Goal: Task Accomplishment & Management: Manage account settings

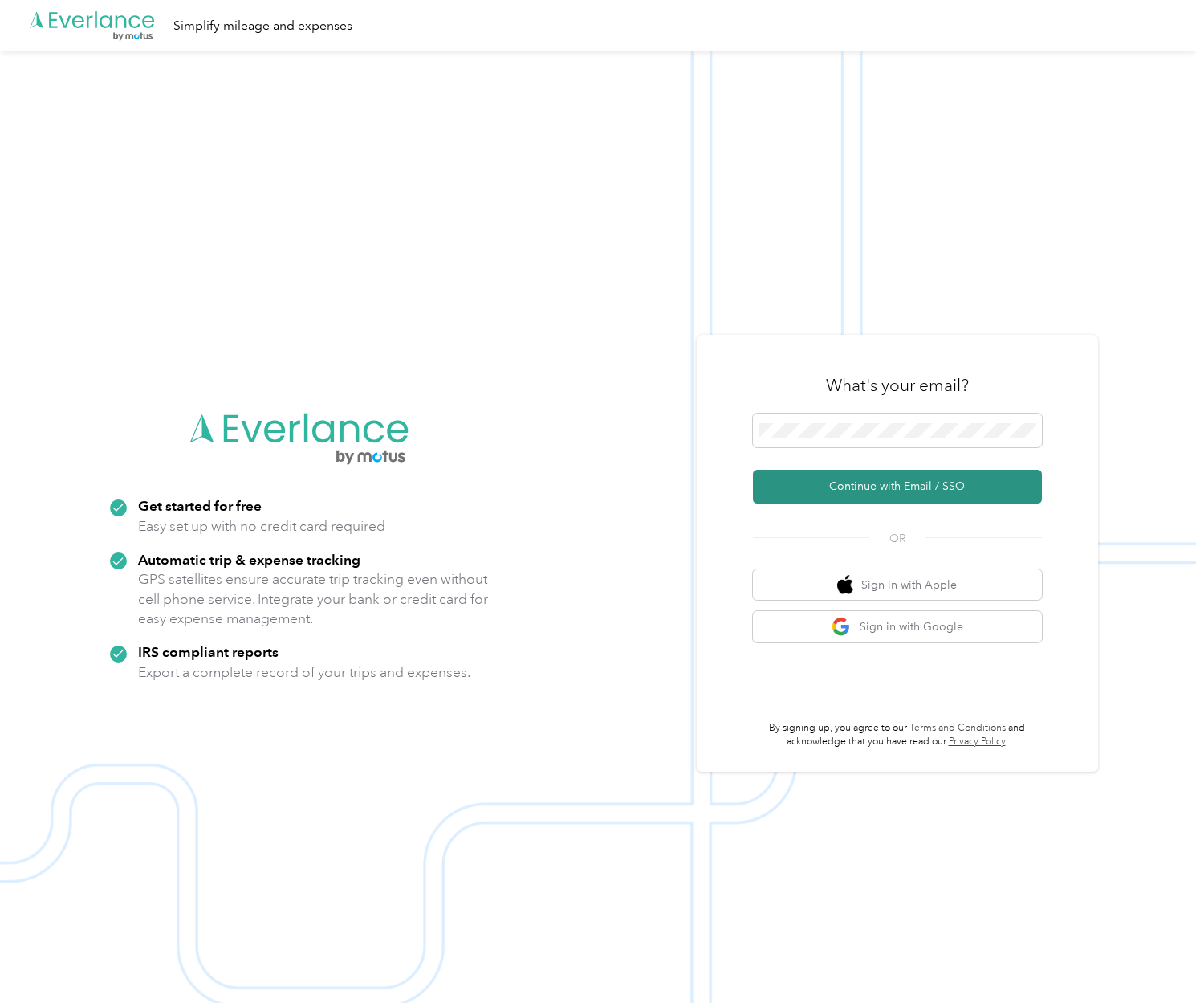
click at [848, 482] on button "Continue with Email / SSO" at bounding box center [897, 487] width 289 height 34
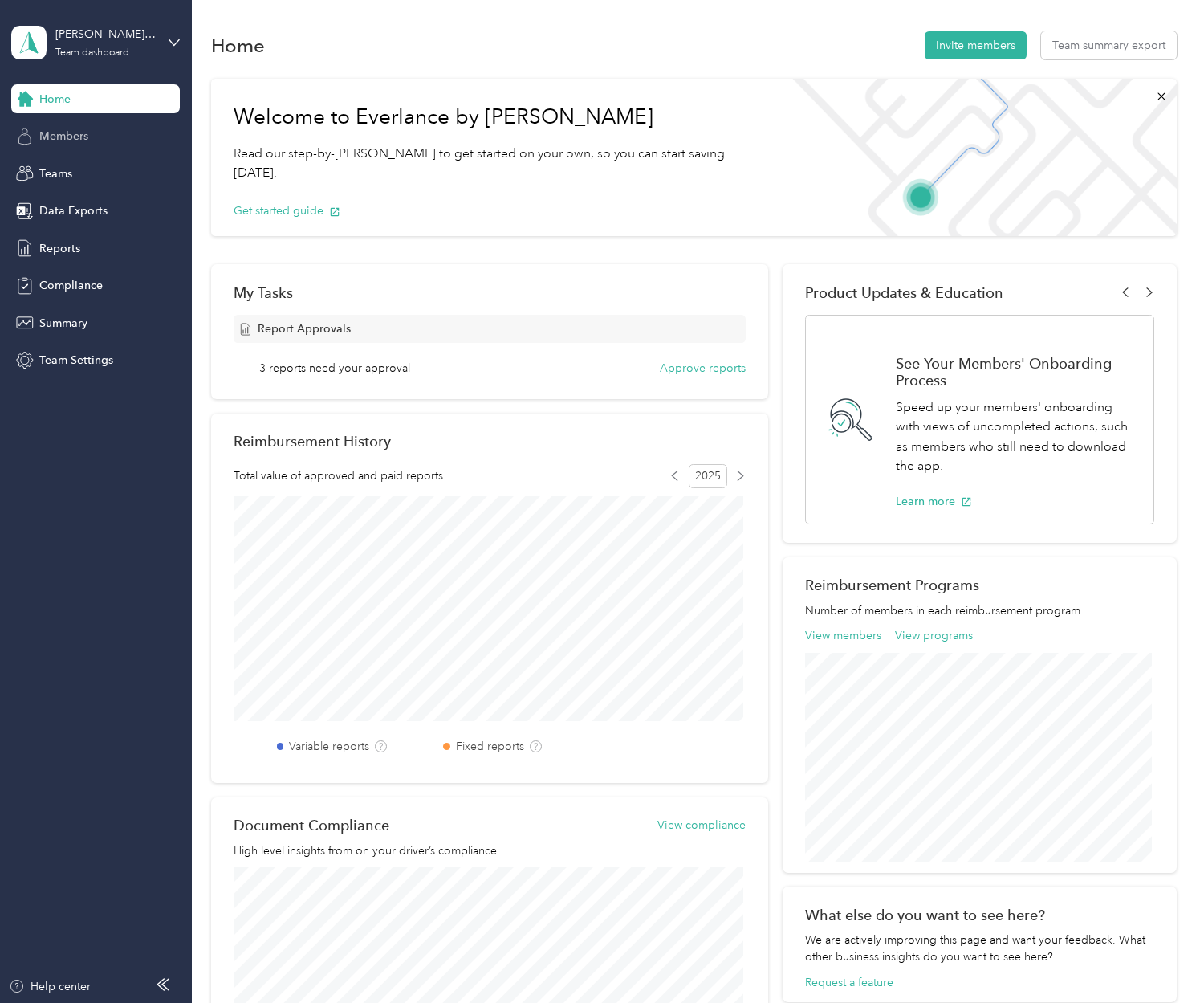
click at [80, 141] on span "Members" at bounding box center [63, 136] width 49 height 17
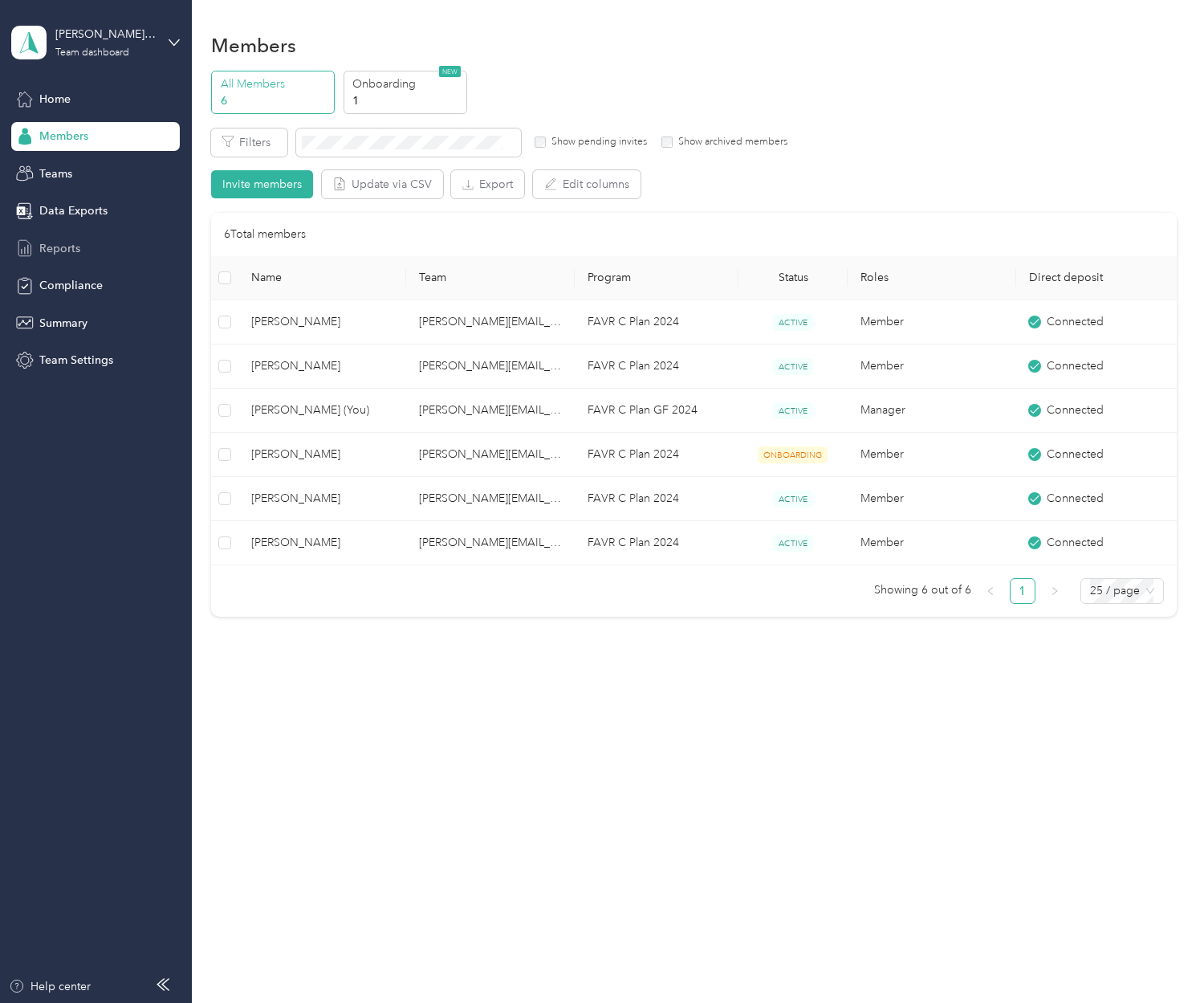
click at [52, 245] on span "Reports" at bounding box center [59, 248] width 41 height 17
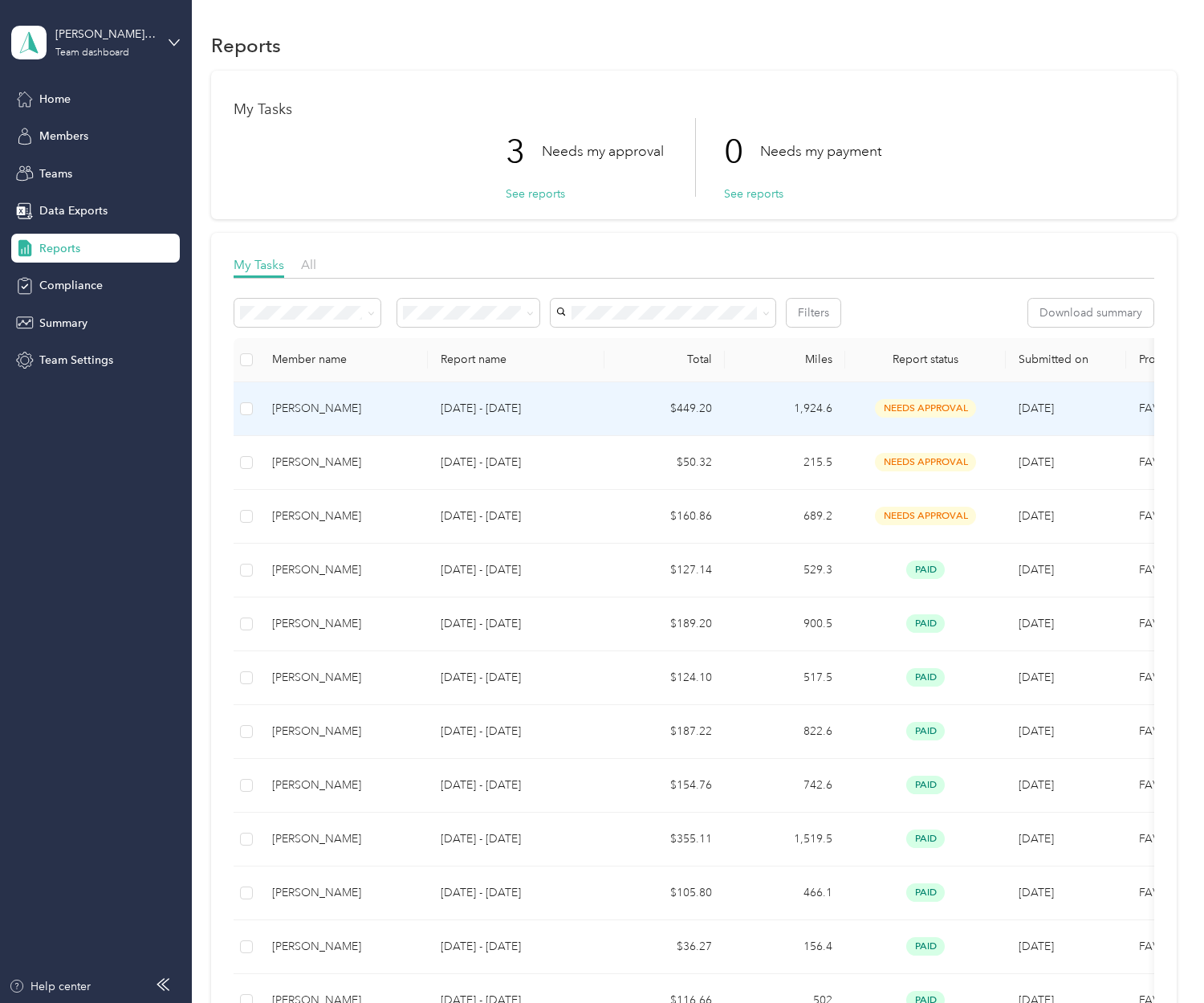
click at [334, 413] on div "Donald Krieger" at bounding box center [344, 409] width 143 height 18
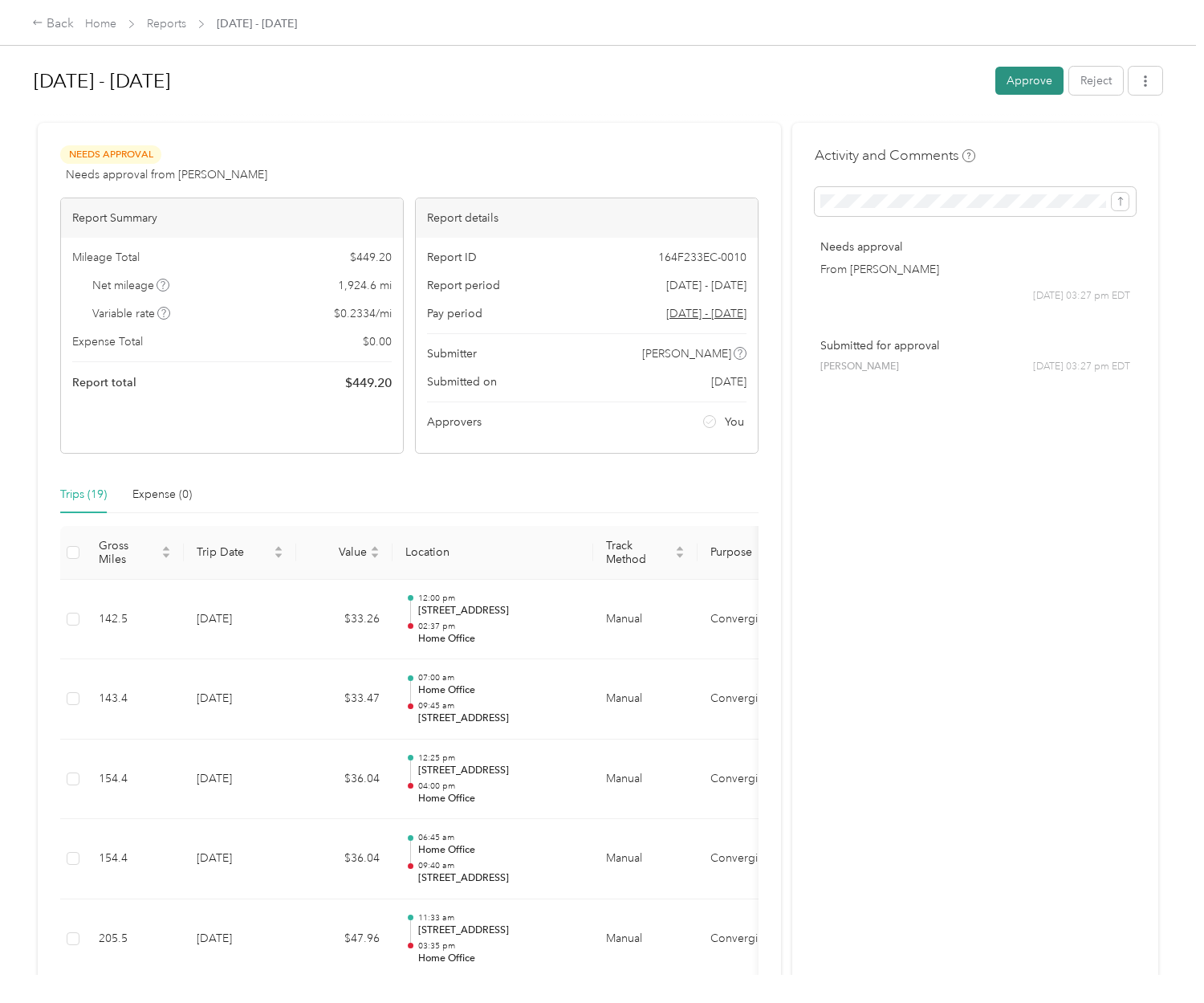
click at [1029, 84] on button "Approve" at bounding box center [1029, 80] width 68 height 28
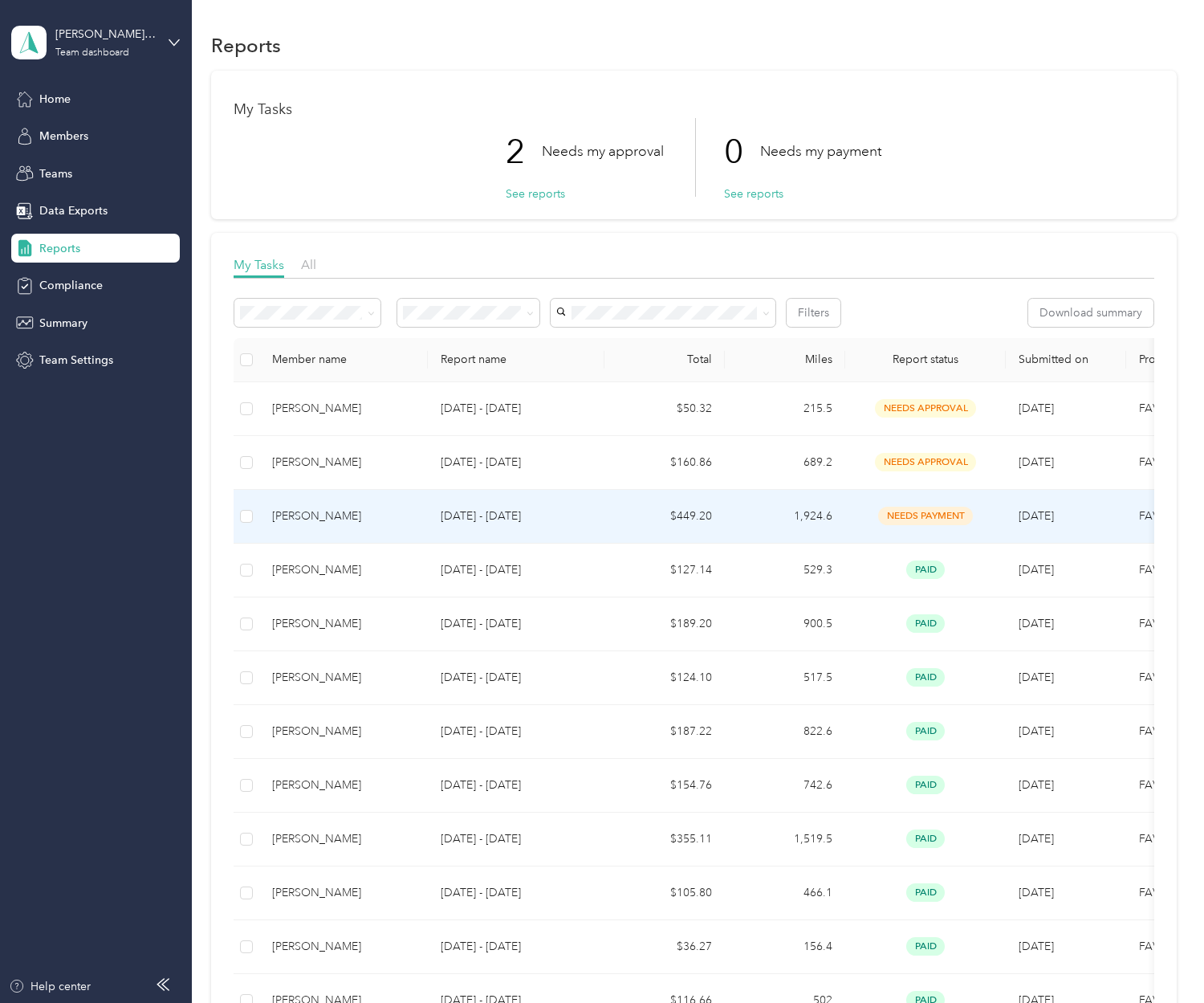
click at [335, 520] on div "Donald Krieger" at bounding box center [344, 516] width 143 height 18
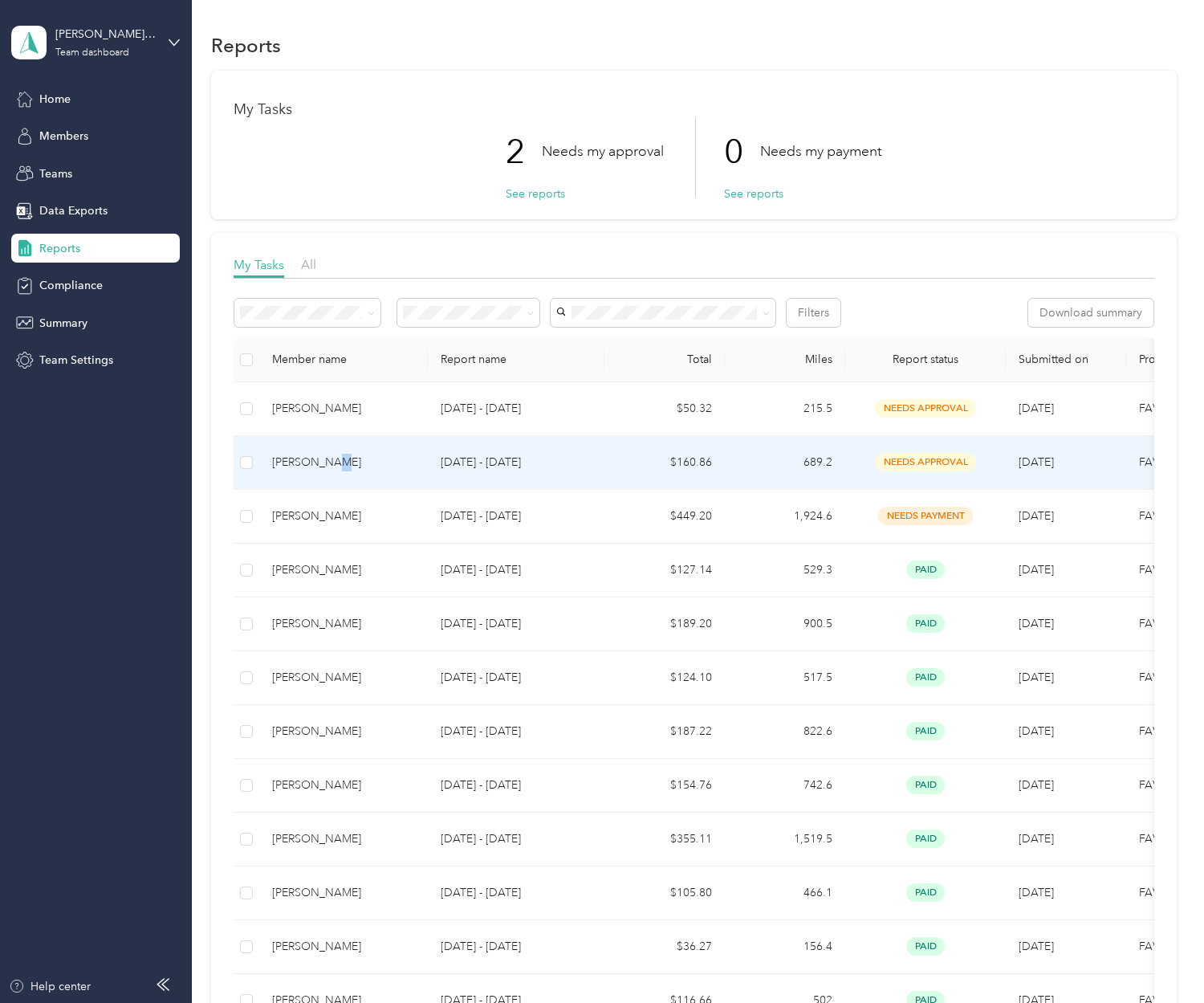
click at [331, 463] on div "Donald Krieger" at bounding box center [344, 463] width 143 height 18
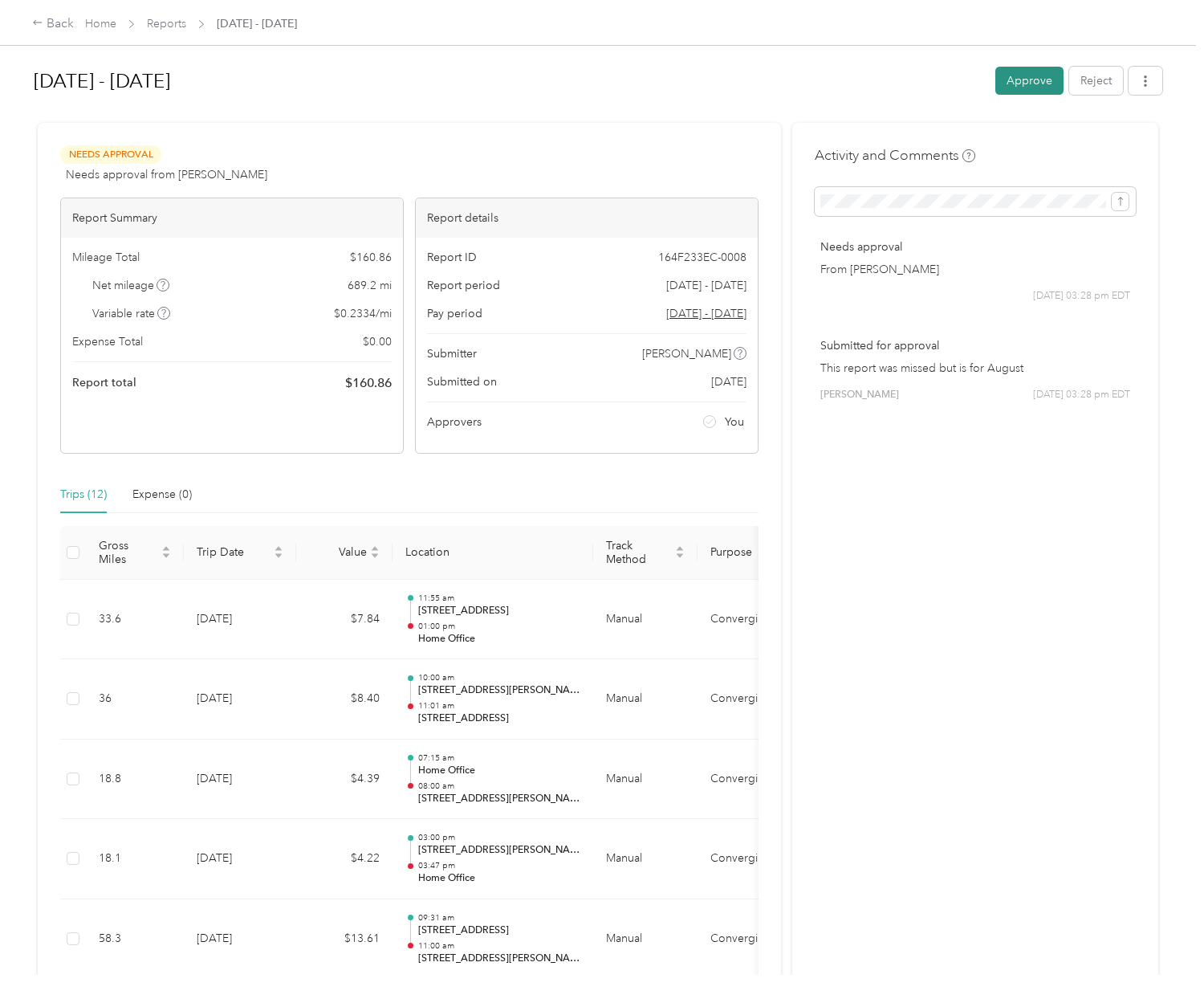
click at [1015, 84] on button "Approve" at bounding box center [1029, 80] width 68 height 28
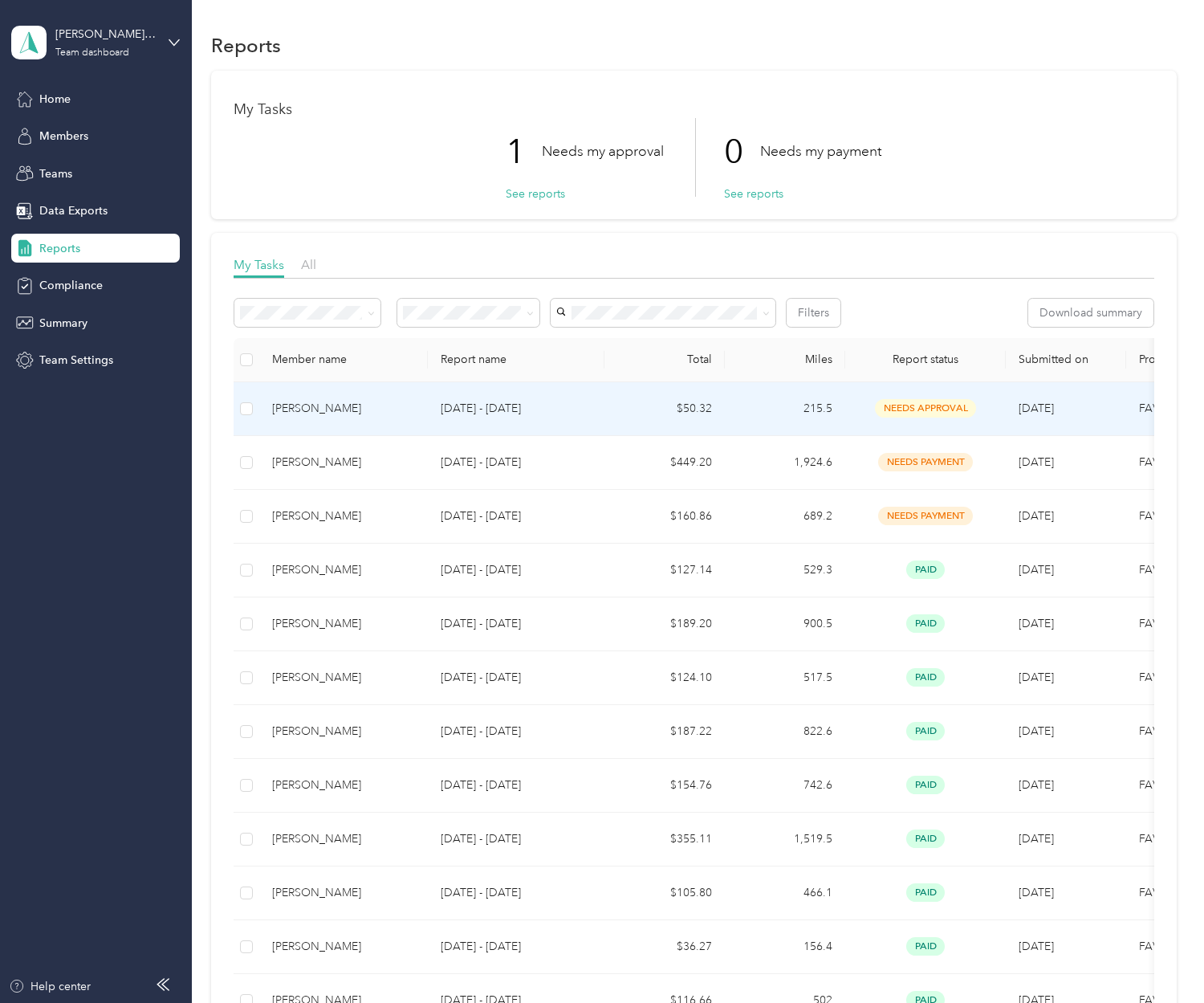
click at [346, 407] on div "Roger Crannell" at bounding box center [344, 409] width 143 height 18
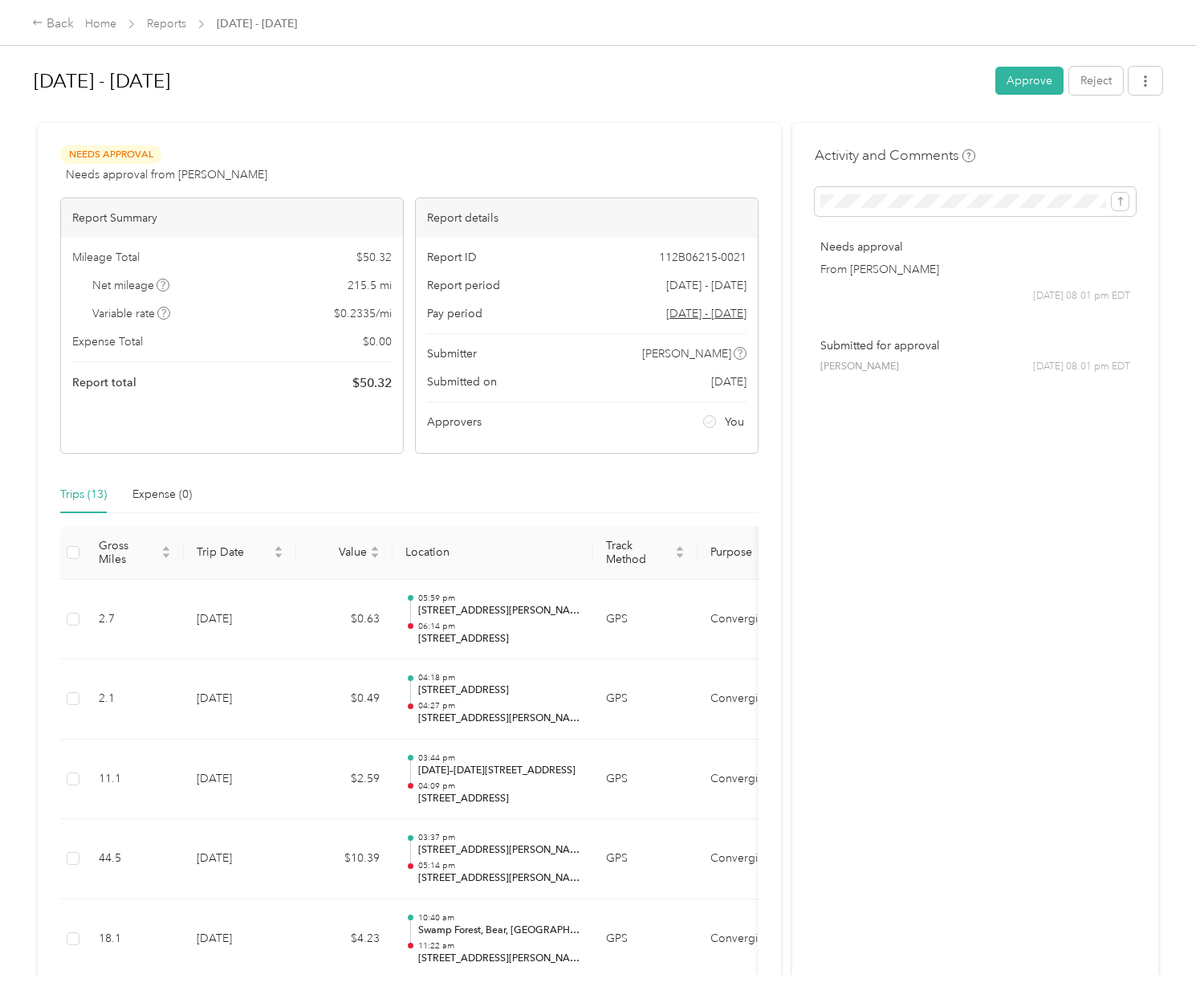
click at [1032, 88] on button "Approve" at bounding box center [1029, 80] width 68 height 28
